Goal: Communication & Community: Answer question/provide support

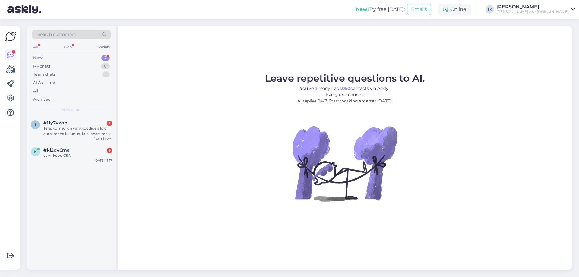
click at [52, 56] on div "New 2" at bounding box center [71, 58] width 79 height 8
click at [61, 125] on span "#11y7vxop" at bounding box center [55, 122] width 24 height 5
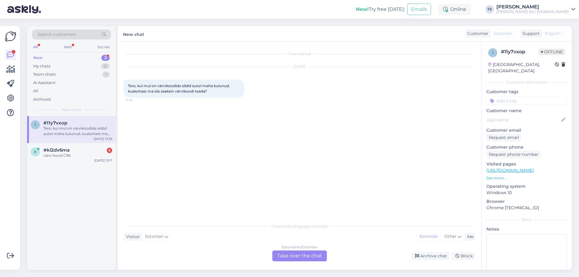
click at [293, 255] on div "Estonian to Estonian Take over the chat" at bounding box center [299, 256] width 55 height 11
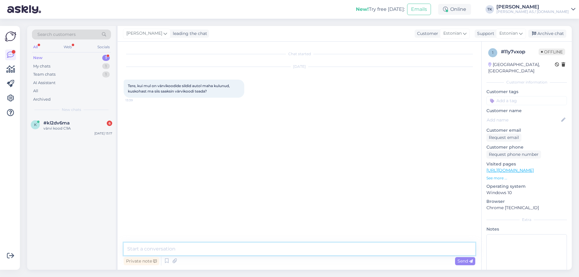
click at [157, 247] on textarea at bounding box center [299, 249] width 351 height 13
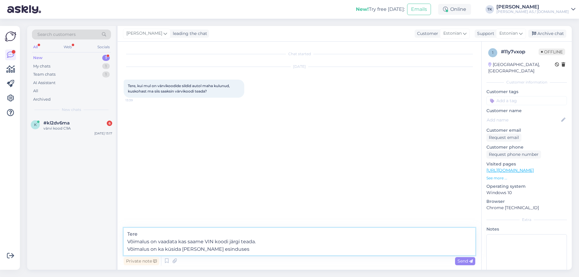
type textarea "Tere Võimalus on vaadata kas saame VIN koodi järgi teada. Võimalus on ka küsida…"
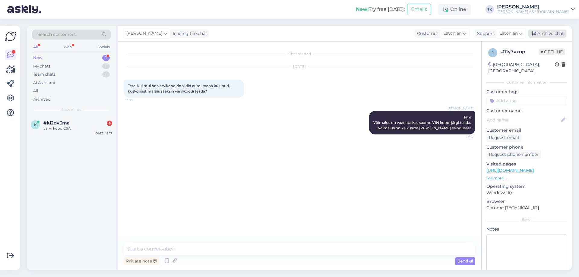
click at [552, 34] on div "Archive chat" at bounding box center [547, 34] width 38 height 8
click at [67, 130] on div "värvi kood C9A" at bounding box center [77, 128] width 69 height 5
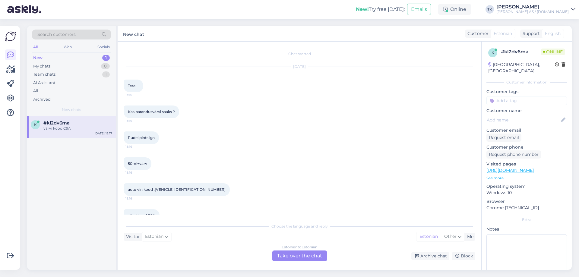
scroll to position [14, 0]
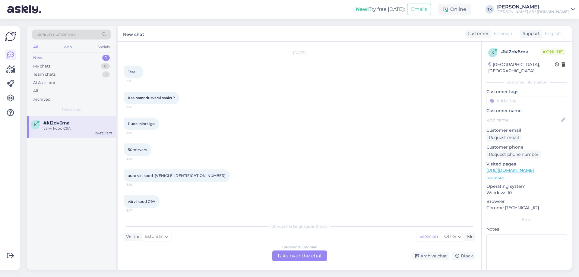
click at [299, 254] on div "Estonian to Estonian Take over the chat" at bounding box center [299, 256] width 55 height 11
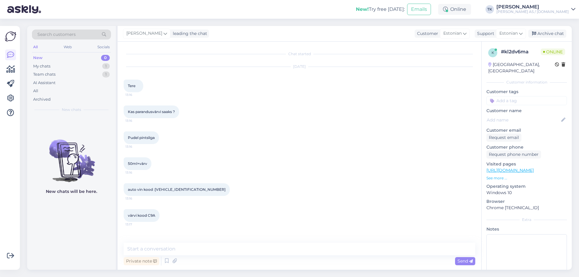
scroll to position [0, 0]
drag, startPoint x: 139, startPoint y: 250, endPoint x: 150, endPoint y: 245, distance: 12.0
click at [140, 250] on textarea at bounding box center [299, 249] width 351 height 13
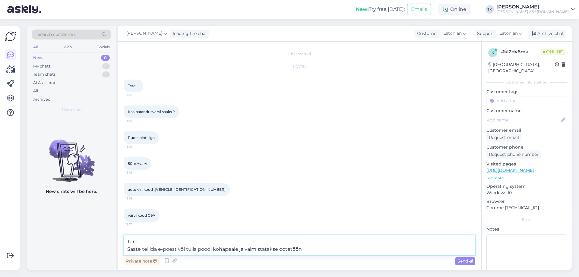
type textarea "Tere Saate tellida e-poest või tulla poodi kohapeale ja valmistatakse ootetööna"
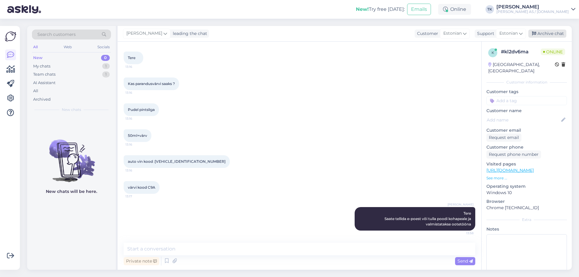
click at [547, 31] on div "Archive chat" at bounding box center [547, 34] width 38 height 8
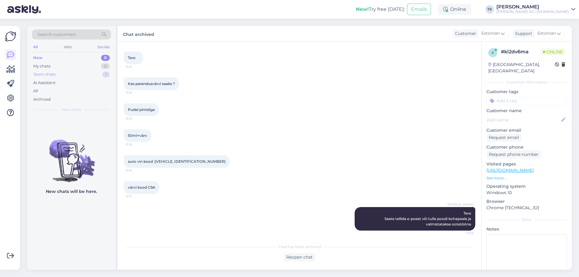
click at [49, 70] on div "New 0 My chats 0 Team chats 1 AI Assistant All Archived" at bounding box center [71, 79] width 79 height 50
click at [49, 74] on div "Team chats" at bounding box center [44, 74] width 22 height 6
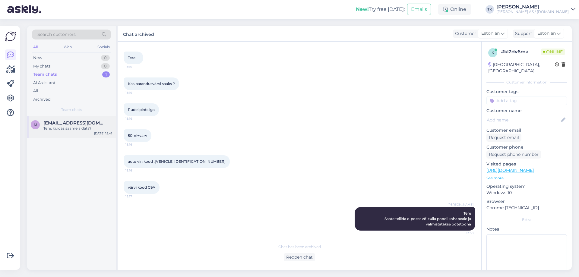
click at [63, 128] on div "Tere, kuidas saame aidata?" at bounding box center [77, 128] width 69 height 5
